Goal: Navigation & Orientation: Understand site structure

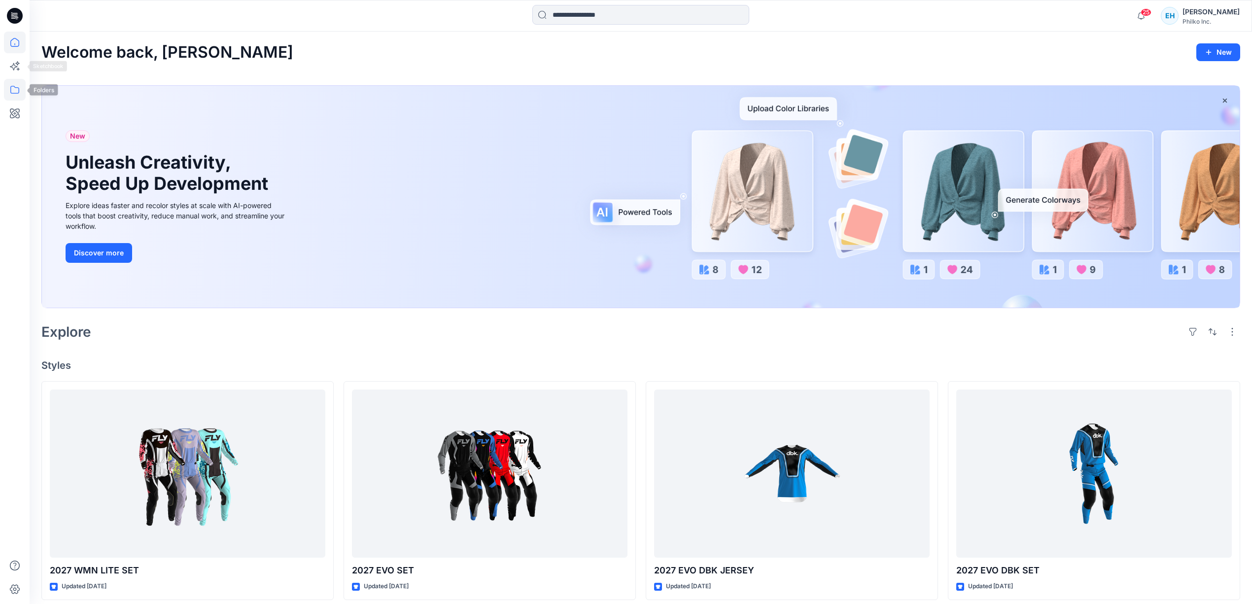
click at [17, 90] on icon at bounding box center [15, 90] width 22 height 22
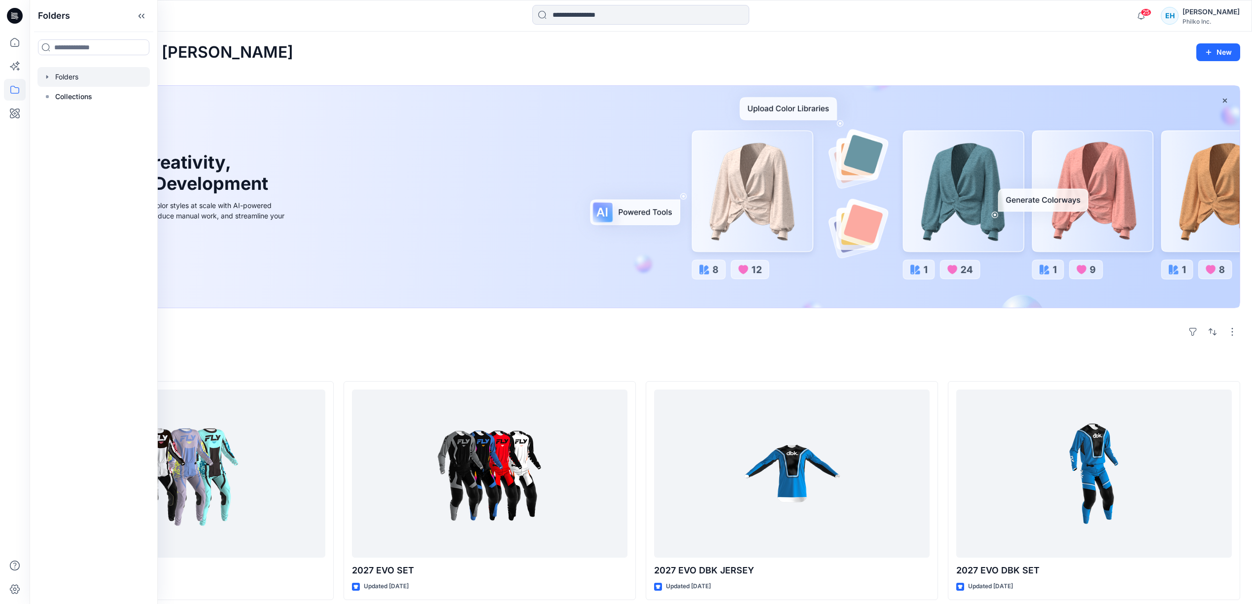
click at [69, 75] on div at bounding box center [93, 77] width 112 height 20
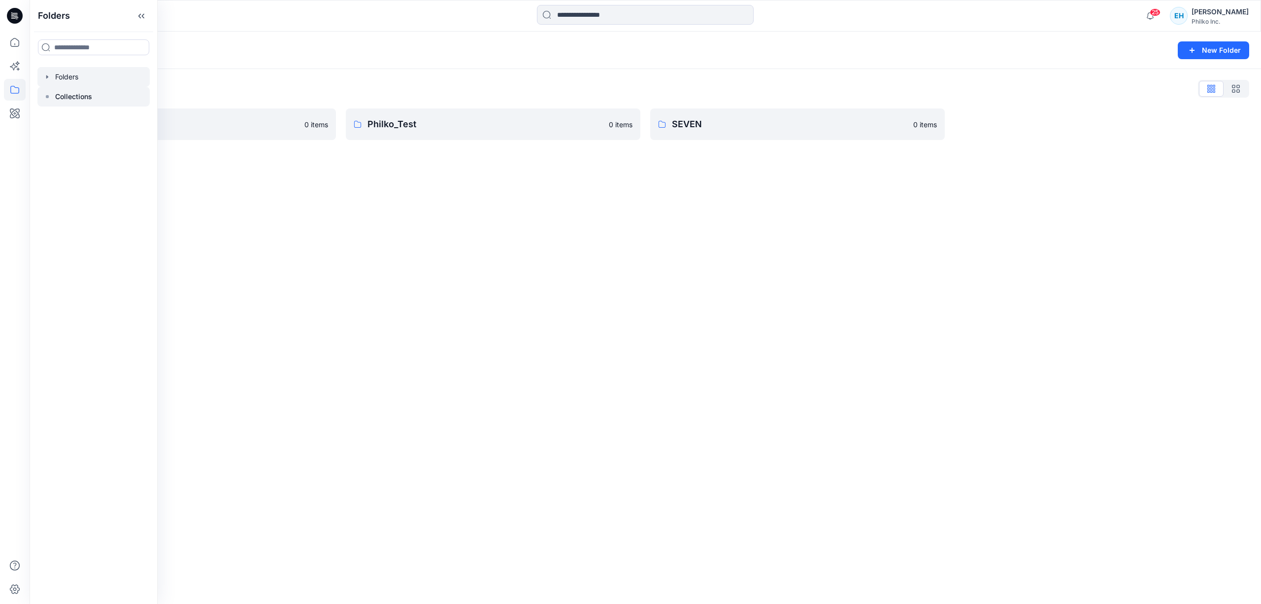
click at [69, 94] on p "Collections" at bounding box center [73, 97] width 37 height 12
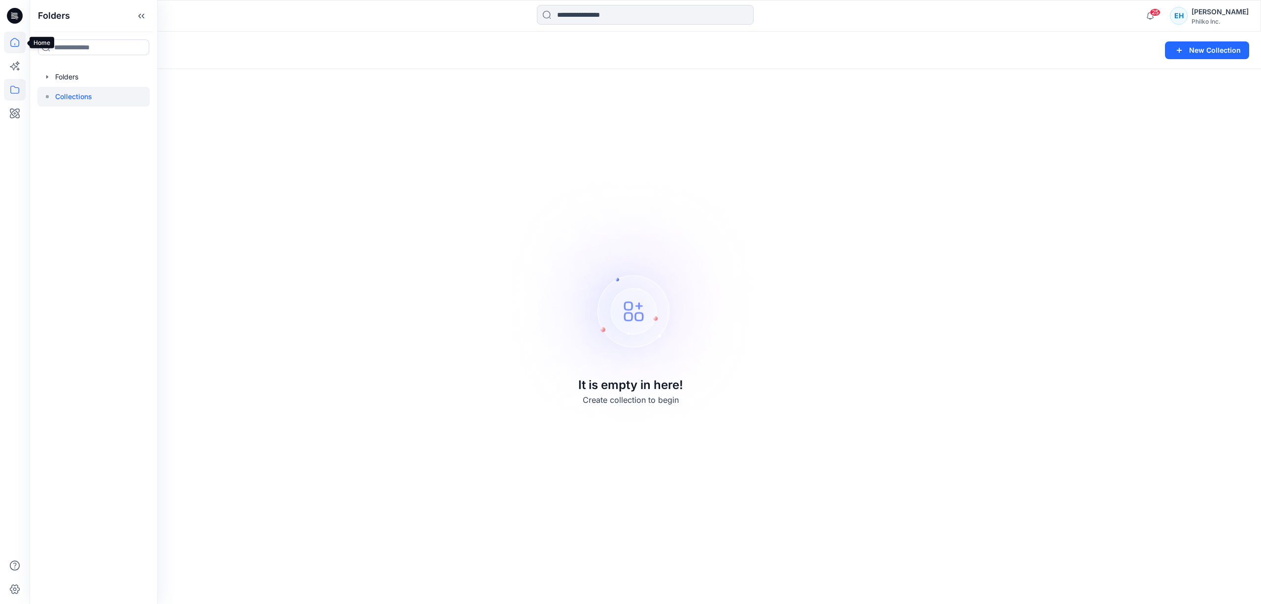
click at [18, 42] on icon at bounding box center [15, 43] width 22 height 22
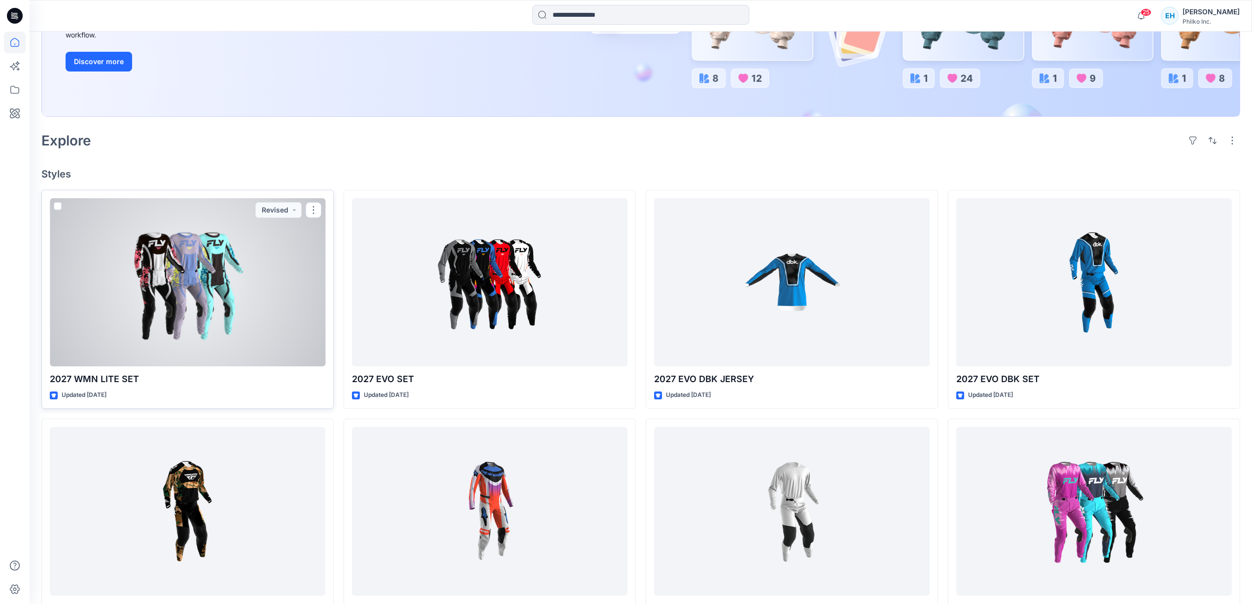
scroll to position [197, 0]
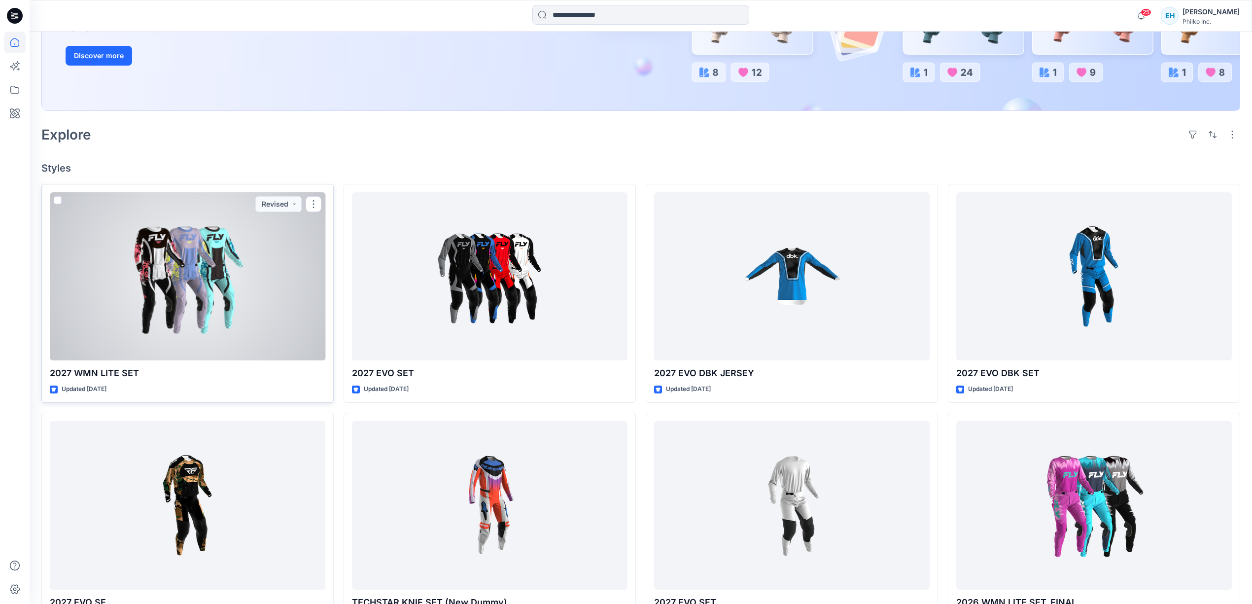
click at [138, 326] on div at bounding box center [187, 276] width 275 height 169
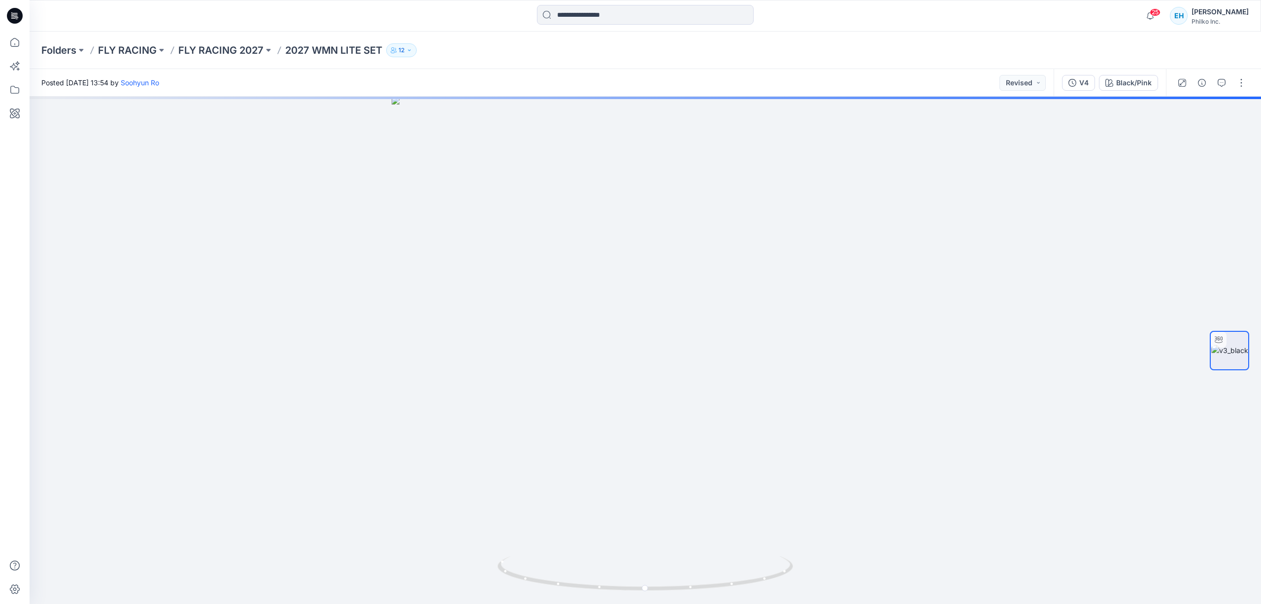
click at [408, 48] on icon "button" at bounding box center [410, 50] width 6 height 6
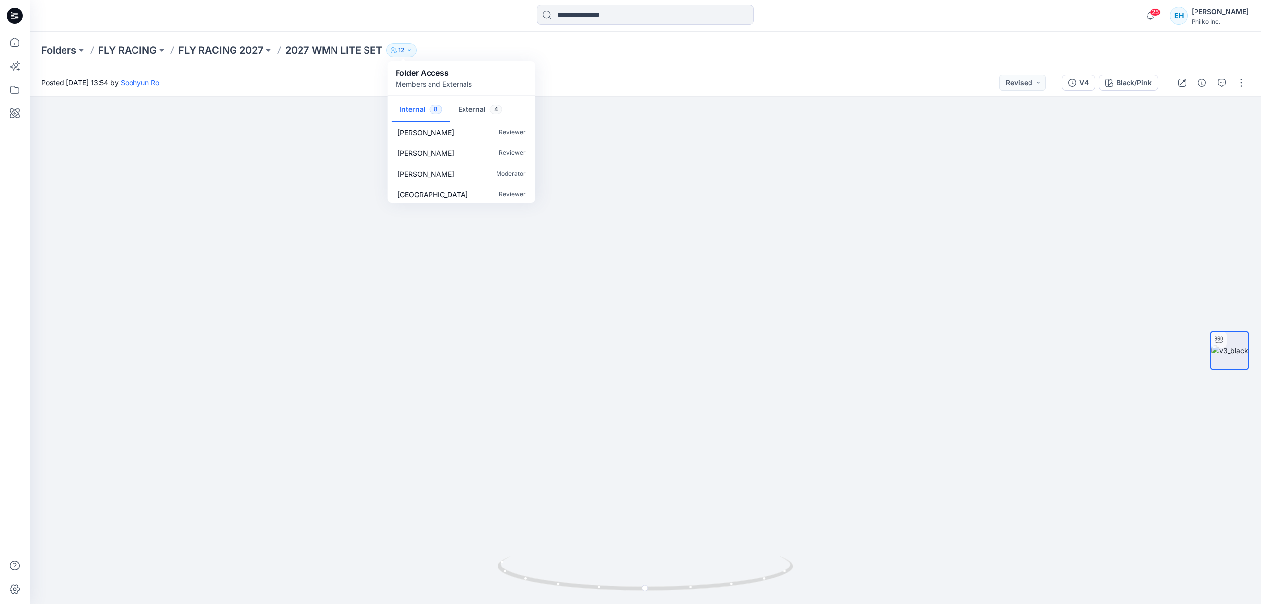
scroll to position [26, 0]
click at [471, 109] on button "External 4" at bounding box center [480, 110] width 60 height 25
